Goal: Share content

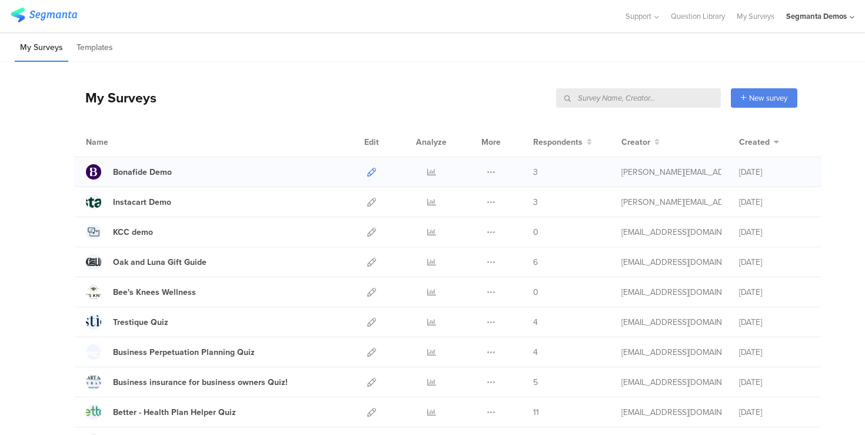
click at [370, 173] on icon at bounding box center [371, 172] width 9 height 9
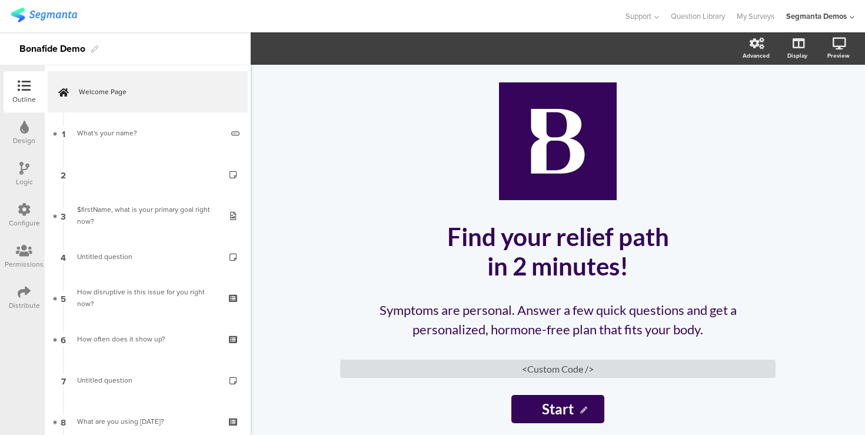
click at [21, 289] on icon at bounding box center [24, 291] width 13 height 13
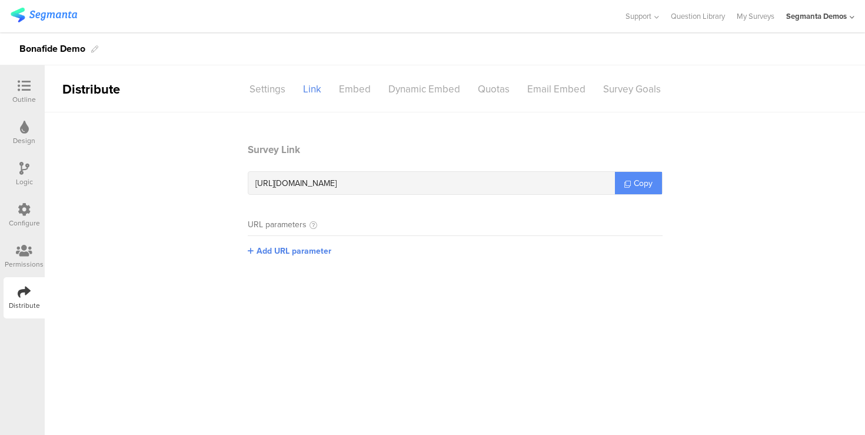
click at [638, 181] on span "Copy" at bounding box center [643, 183] width 19 height 12
click at [635, 178] on span "Copy" at bounding box center [643, 183] width 19 height 12
